Goal: Task Accomplishment & Management: Manage account settings

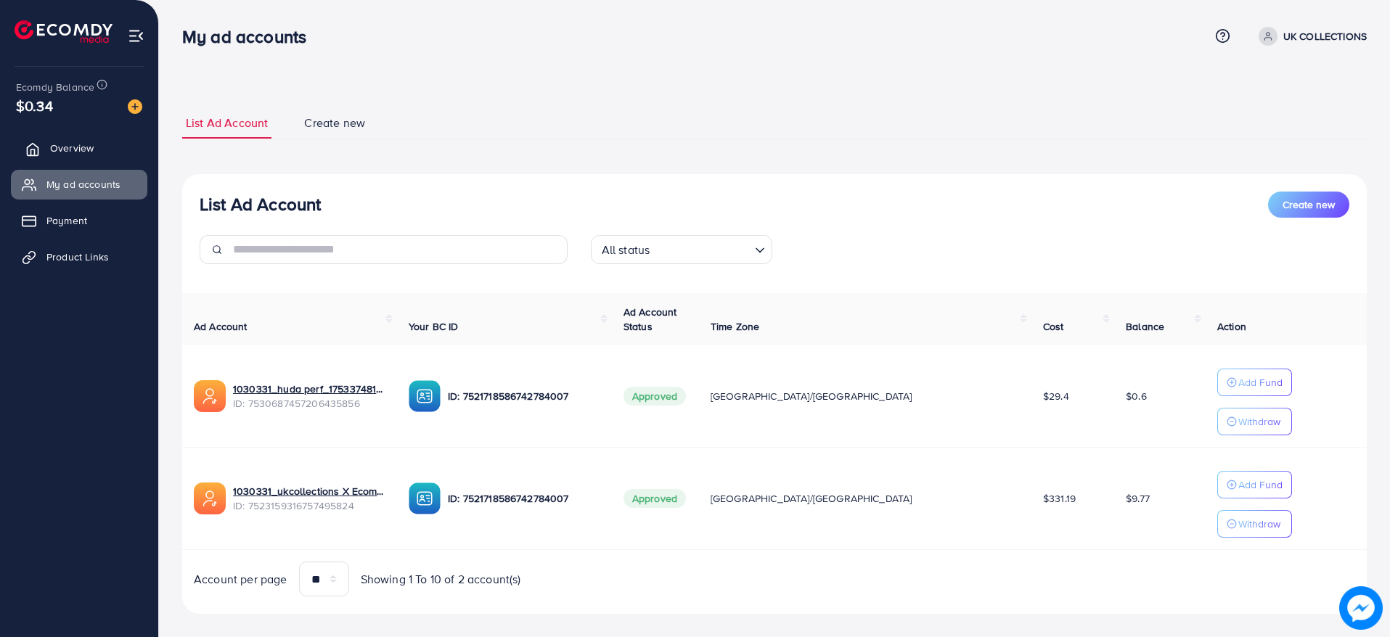
click at [98, 145] on link "Overview" at bounding box center [79, 148] width 136 height 29
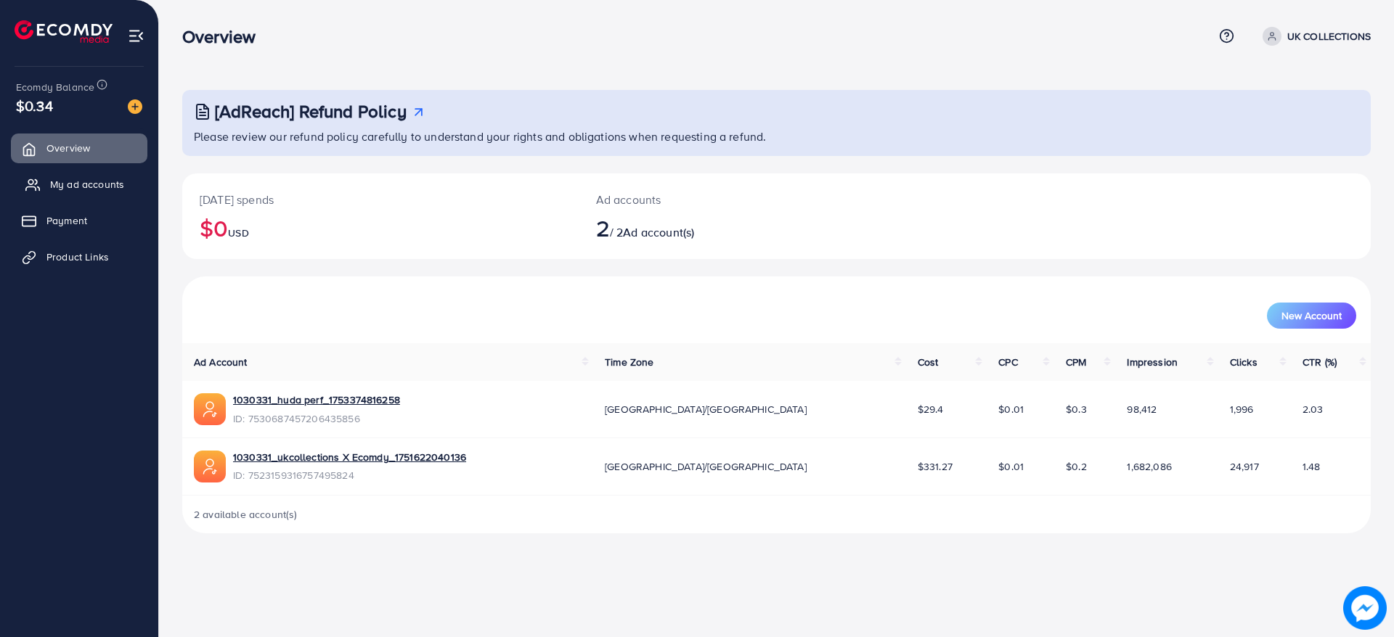
click at [86, 182] on span "My ad accounts" at bounding box center [87, 184] width 74 height 15
